Goal: Transaction & Acquisition: Purchase product/service

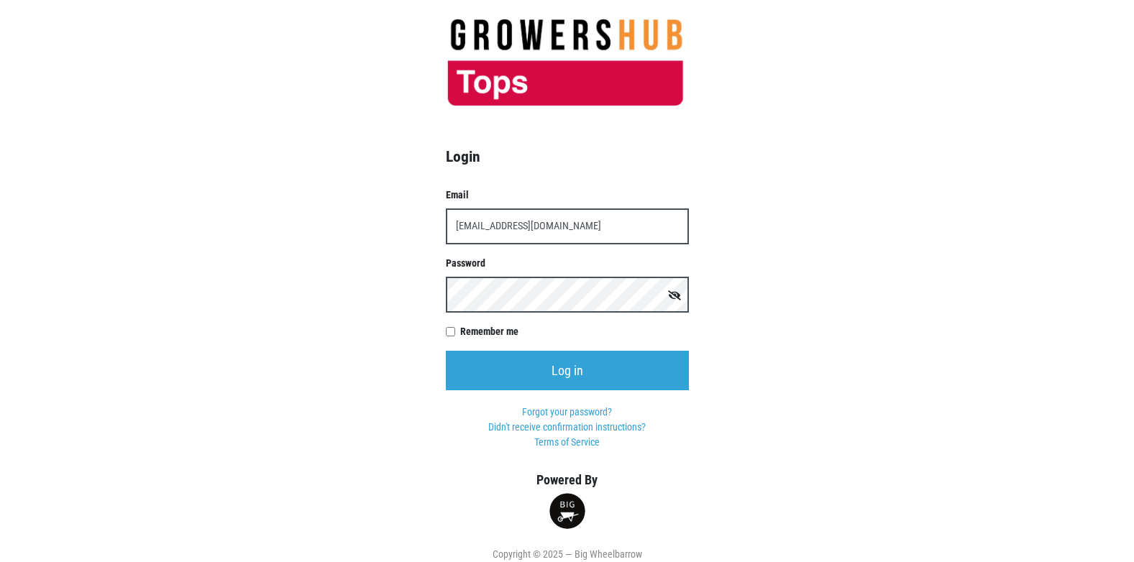
type input "t00358p0@topsmarkets.com"
click at [446, 351] on input "Log in" at bounding box center [567, 371] width 243 height 40
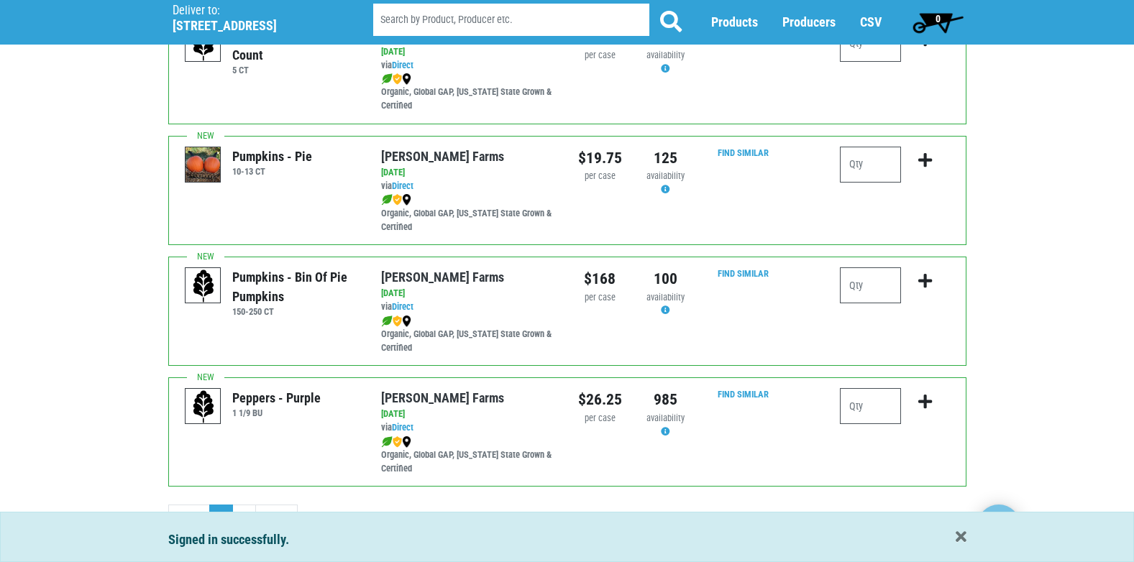
scroll to position [2101, 0]
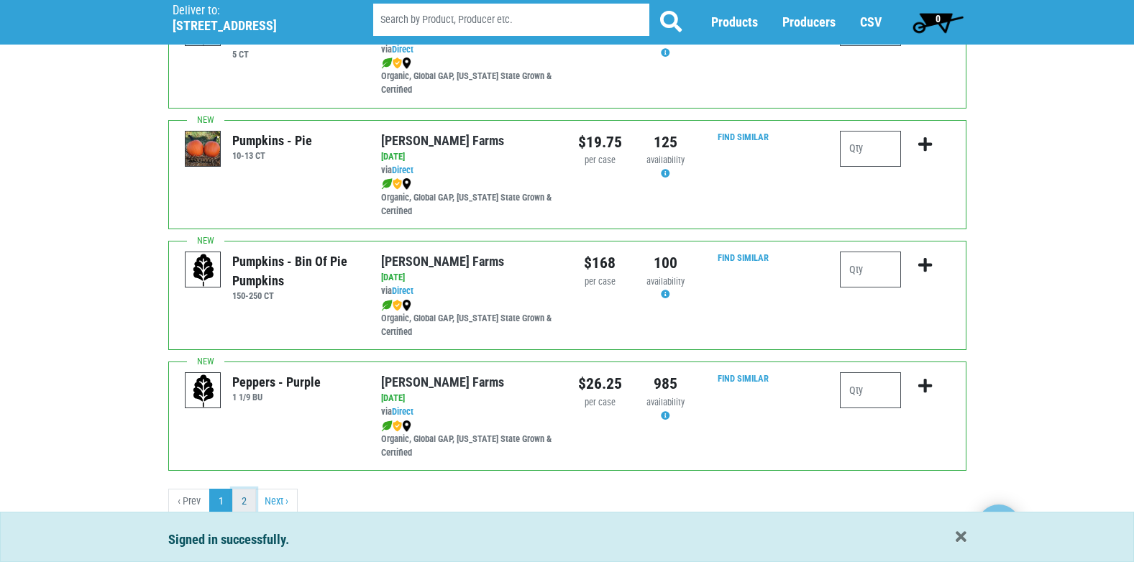
click at [241, 498] on link "2" at bounding box center [244, 502] width 24 height 26
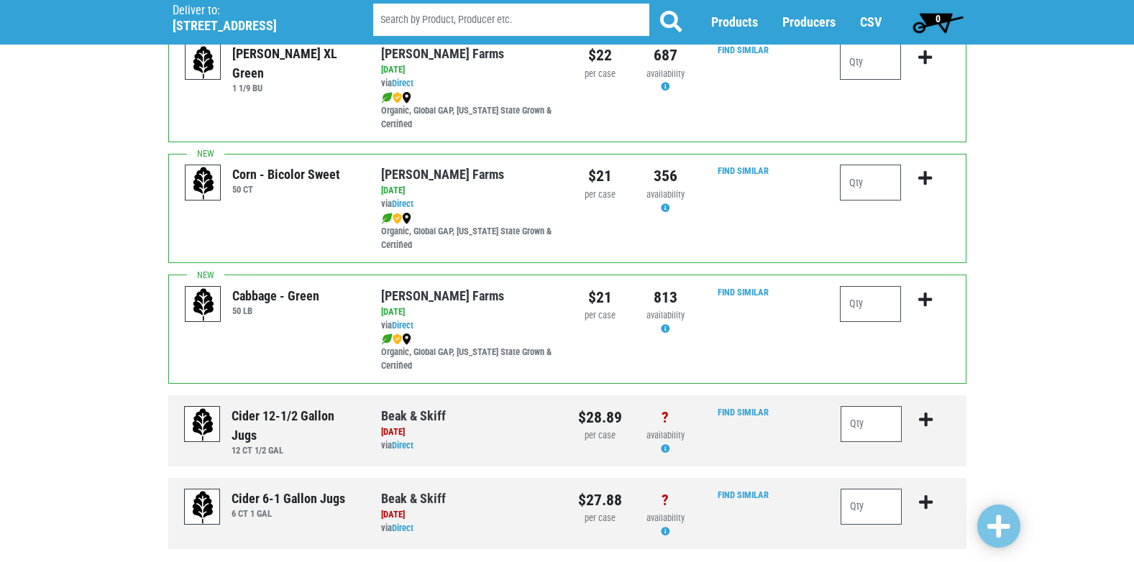
scroll to position [815, 0]
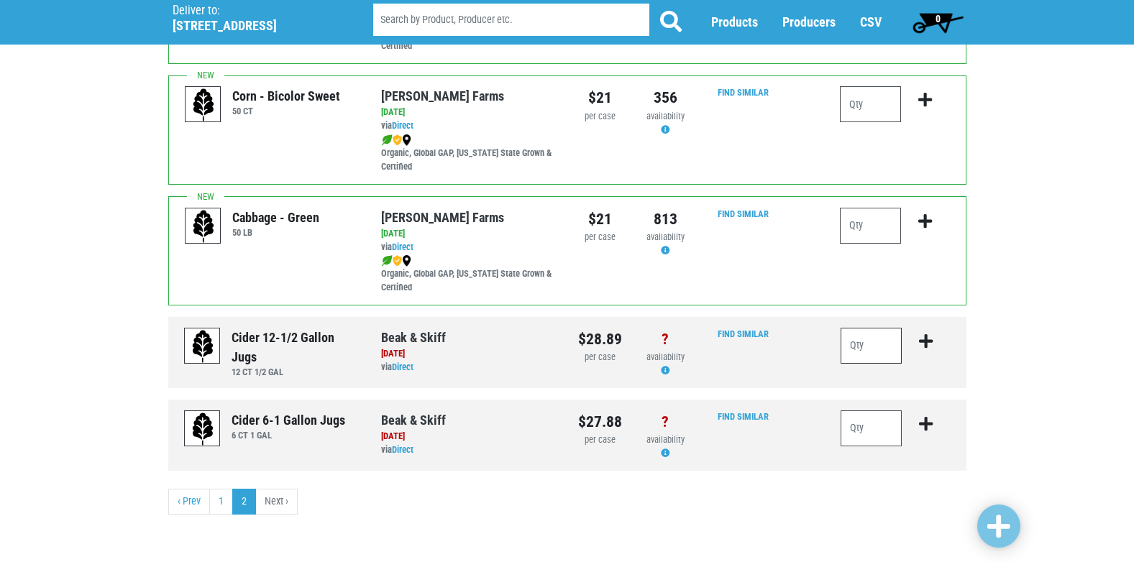
click at [868, 352] on input "number" at bounding box center [872, 346] width 62 height 36
type input "10"
click at [928, 339] on icon "submit" at bounding box center [926, 342] width 14 height 16
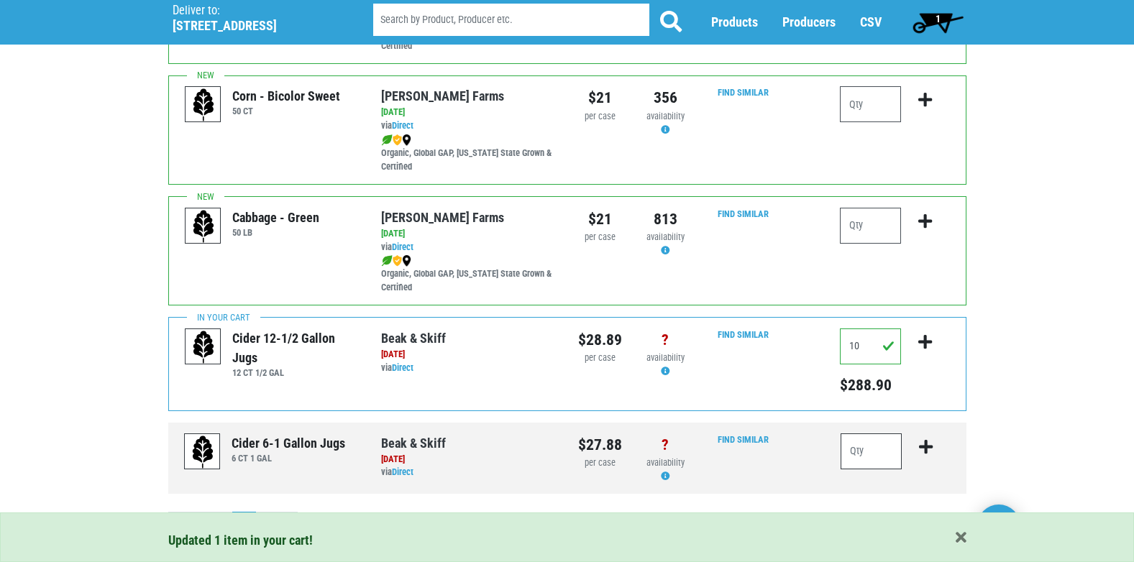
drag, startPoint x: 856, startPoint y: 460, endPoint x: 847, endPoint y: 459, distance: 8.7
click at [856, 460] on input "number" at bounding box center [872, 452] width 62 height 36
type input "10"
click at [924, 450] on icon "submit" at bounding box center [926, 447] width 14 height 16
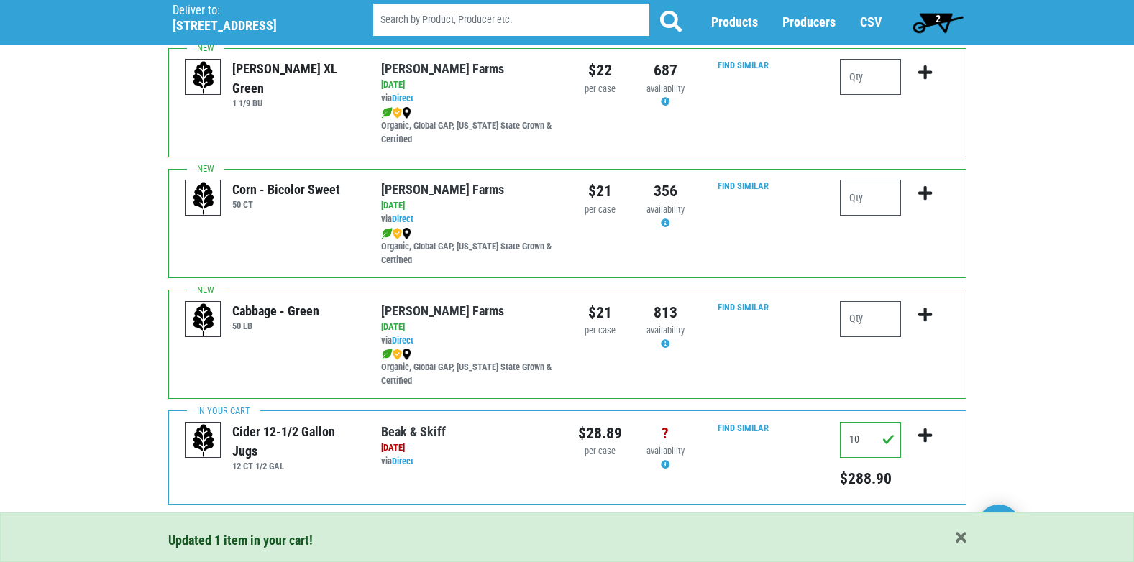
scroll to position [717, 0]
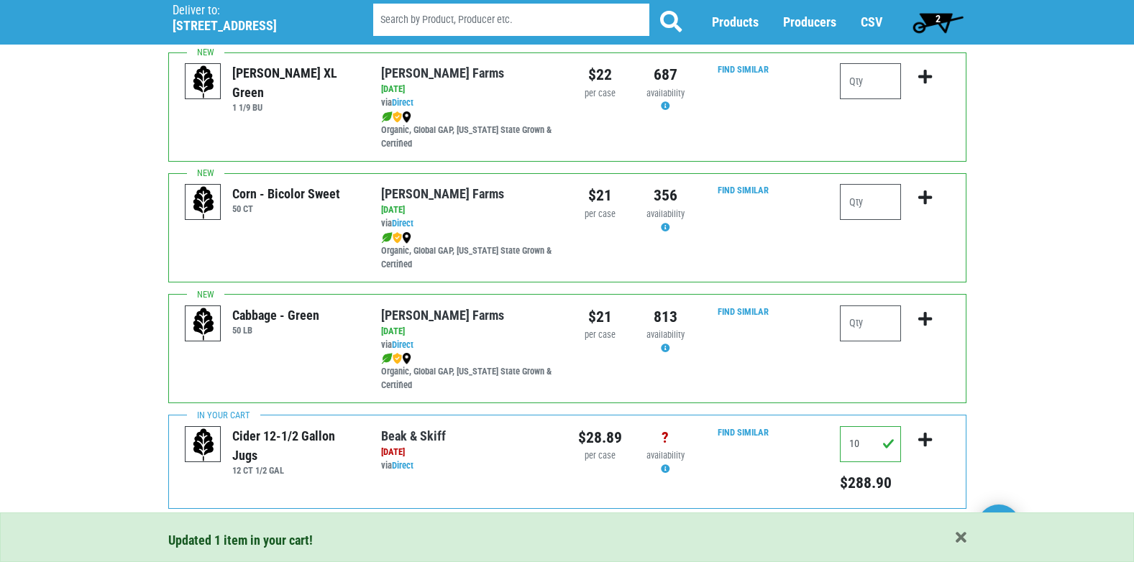
click at [933, 17] on span "2" at bounding box center [938, 22] width 64 height 29
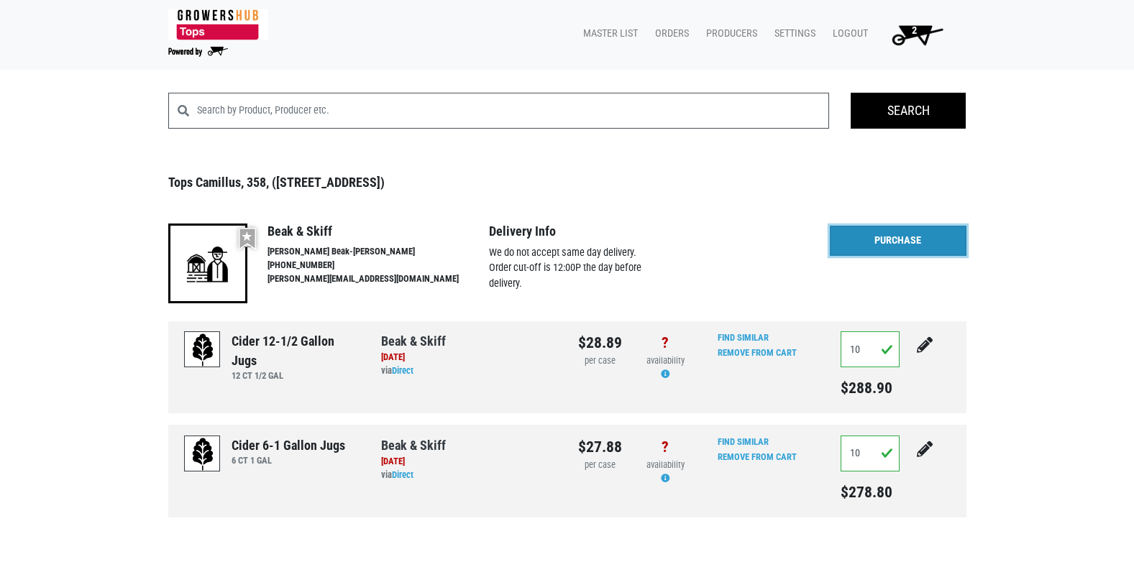
click at [917, 246] on link "Purchase" at bounding box center [898, 241] width 137 height 30
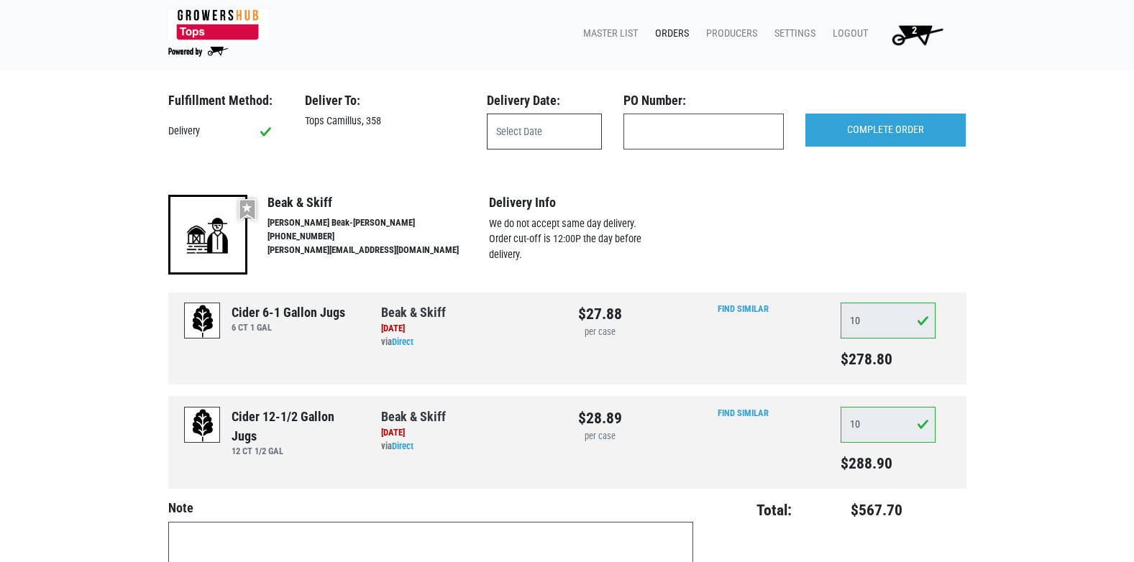
click at [580, 140] on input "text" at bounding box center [544, 132] width 115 height 36
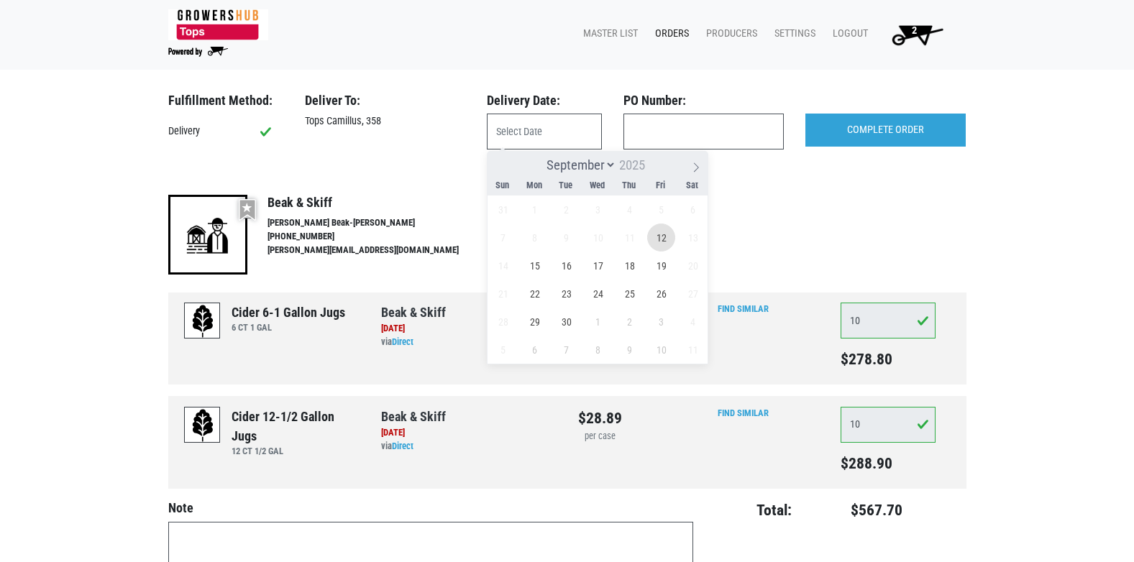
click at [663, 242] on span "12" at bounding box center [661, 238] width 28 height 28
type input "2025-09-12"
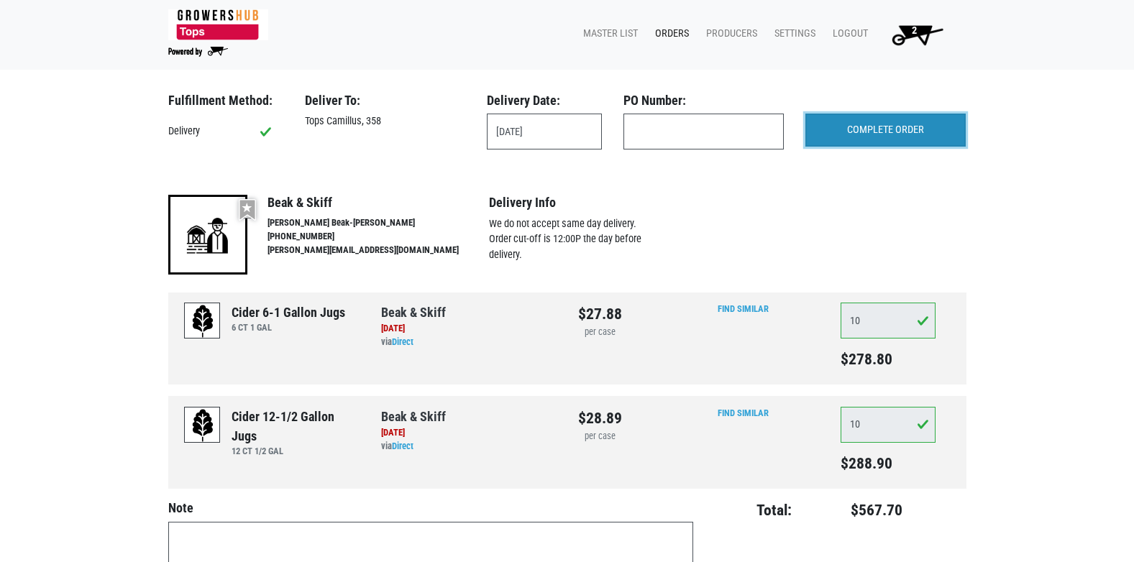
click at [897, 129] on input "COMPLETE ORDER" at bounding box center [885, 130] width 160 height 33
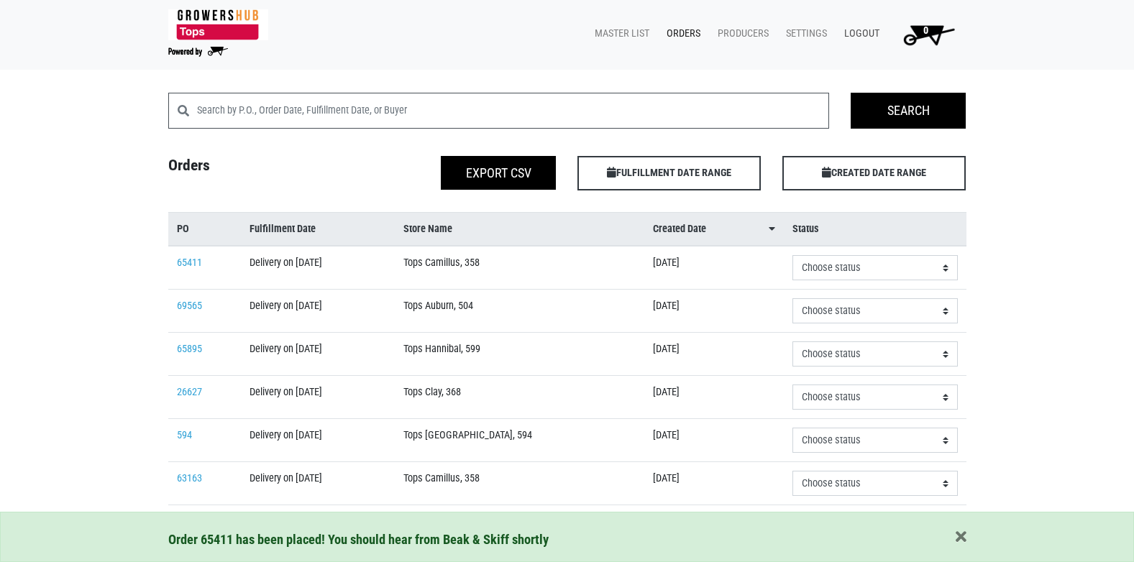
click at [859, 32] on link "Logout" at bounding box center [859, 33] width 53 height 27
